Goal: Information Seeking & Learning: Learn about a topic

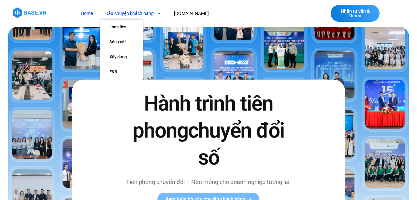
click at [160, 12] on icon "Menu" at bounding box center [159, 13] width 5 height 5
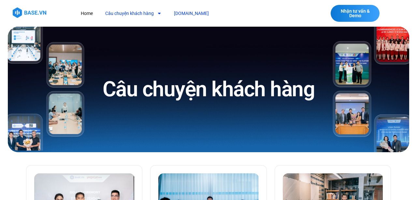
click at [183, 14] on link "[DOMAIN_NAME]" at bounding box center [191, 13] width 45 height 12
click at [89, 13] on link "Home" at bounding box center [87, 13] width 22 height 12
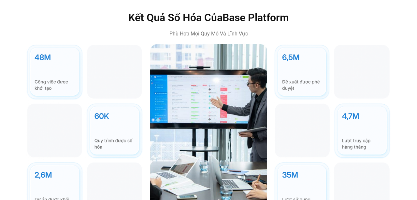
scroll to position [1860, 0]
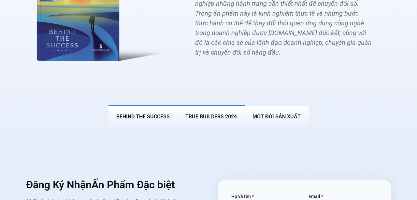
click at [213, 114] on span "True Builders 2024" at bounding box center [210, 117] width 51 height 6
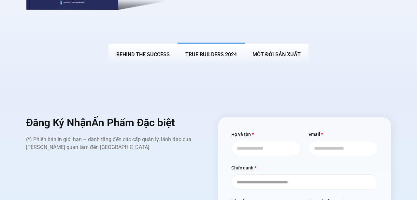
scroll to position [2476, 0]
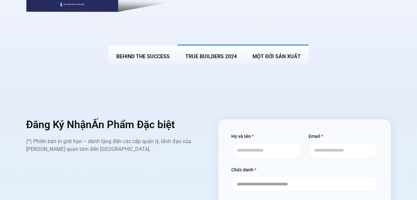
click at [284, 53] on span "MỘT ĐỜI SẢN XUẤT" at bounding box center [276, 56] width 48 height 6
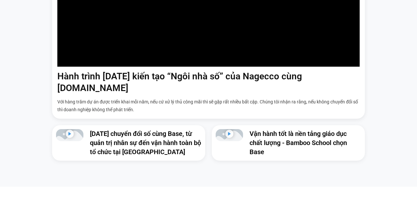
scroll to position [471, 0]
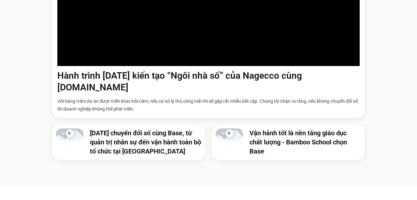
click at [231, 129] on rect "Phát video" at bounding box center [229, 133] width 8 height 8
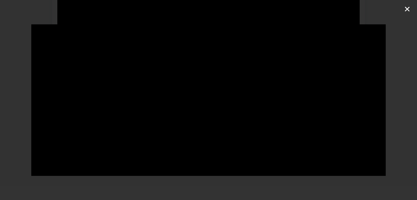
click at [407, 10] on use "Đóng (Esc)" at bounding box center [407, 9] width 5 height 5
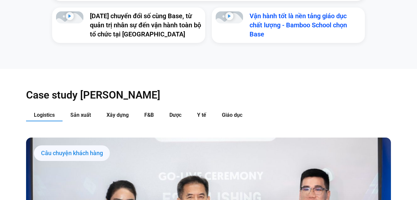
scroll to position [588, 0]
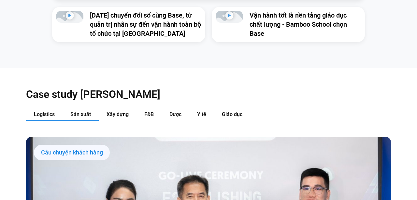
click at [83, 111] on span "Sản xuất" at bounding box center [80, 114] width 21 height 6
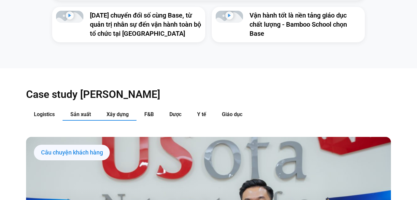
click at [122, 111] on span "Xây dựng" at bounding box center [117, 114] width 22 height 6
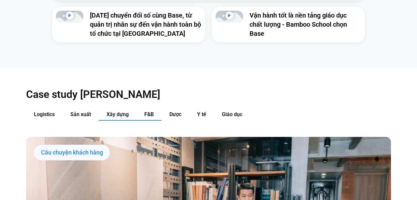
click at [146, 111] on span "F&B" at bounding box center [148, 114] width 9 height 6
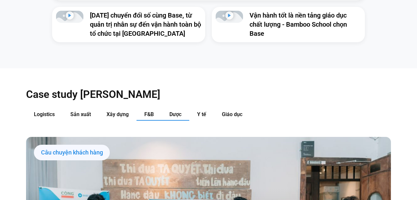
click at [173, 109] on button "Dược" at bounding box center [175, 115] width 28 height 12
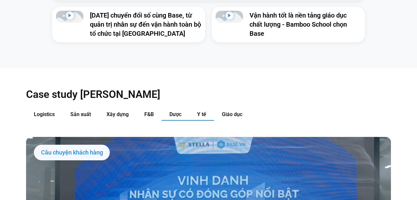
click at [204, 111] on span "Y tế" at bounding box center [201, 114] width 9 height 6
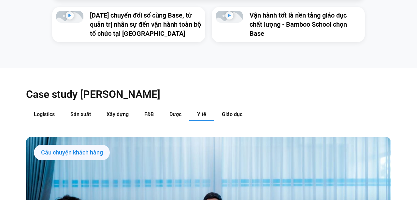
click at [233, 111] on span "Giáo dục" at bounding box center [232, 114] width 21 height 6
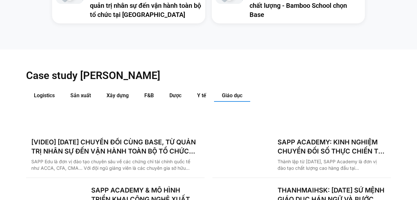
scroll to position [607, 0]
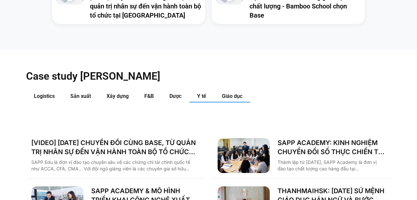
click at [202, 93] on span "Y tế" at bounding box center [201, 96] width 9 height 6
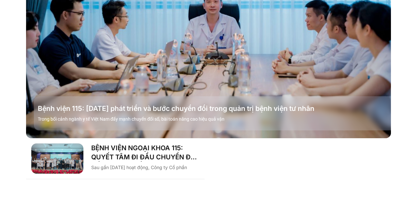
scroll to position [795, 0]
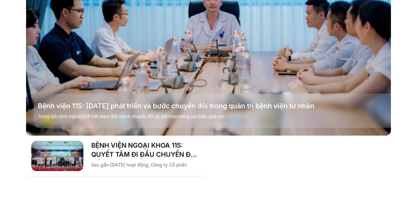
click at [194, 73] on link "Các tab. Mở mục bằng phím Enter hoặc Space, đóng bằng phím Esc và di chuyển bằn…" at bounding box center [208, 32] width 364 height 205
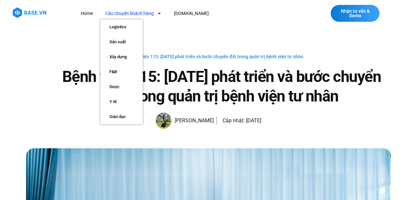
click at [135, 15] on link "Câu chuyện khách hàng" at bounding box center [133, 13] width 66 height 12
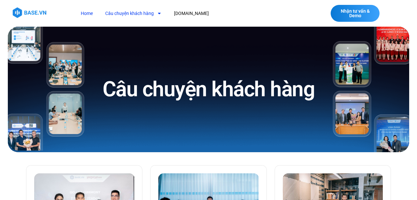
click at [91, 13] on link "Home" at bounding box center [87, 13] width 22 height 12
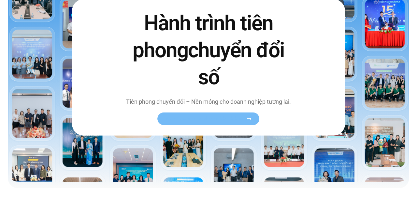
click at [193, 117] on span "Xem toàn bộ câu chuyện khách hàng" at bounding box center [205, 119] width 80 height 5
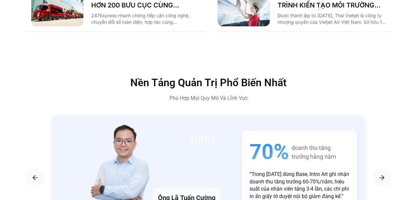
scroll to position [1086, 0]
